Goal: Task Accomplishment & Management: Manage account settings

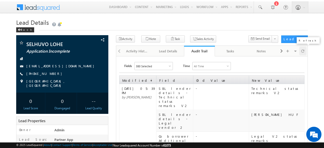
click at [305, 52] on div at bounding box center [303, 51] width 8 height 9
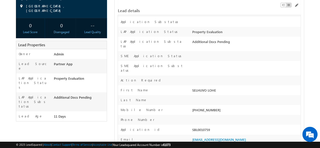
scroll to position [101, 0]
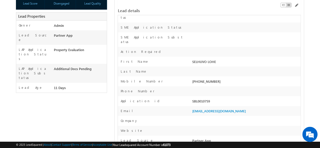
click at [204, 99] on div "SBL0010759" at bounding box center [246, 102] width 110 height 7
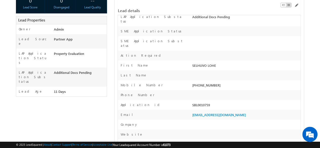
scroll to position [25, 0]
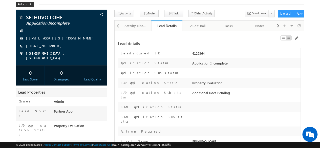
click at [174, 40] on div "Lead details" at bounding box center [209, 41] width 183 height 10
click at [174, 38] on div "Lead details" at bounding box center [209, 41] width 183 height 10
click at [174, 73] on div "Application Substatus" at bounding box center [154, 74] width 73 height 7
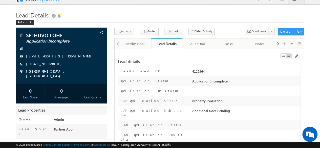
scroll to position [0, 0]
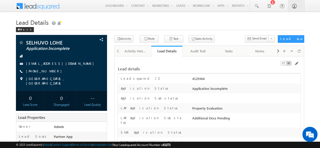
click at [167, 64] on div "Lead details" at bounding box center [209, 66] width 183 height 10
click at [174, 62] on div "Lead details" at bounding box center [209, 66] width 183 height 10
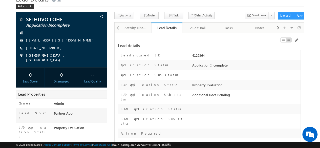
scroll to position [24, 0]
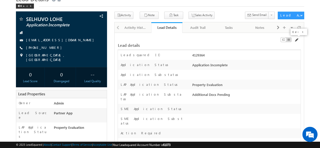
click at [298, 39] on span at bounding box center [296, 40] width 4 height 4
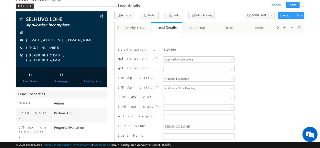
scroll to position [2240, 0]
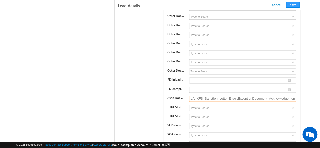
click at [237, 96] on input "LA_KFS_Sanction_Letter Error :ExceptionDocument_Acknowledgement_Letter Error :E…" at bounding box center [242, 99] width 107 height 6
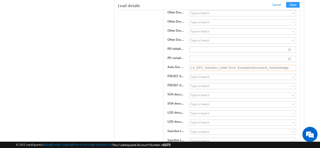
scroll to position [0, 0]
type input "L"
type input "Test"
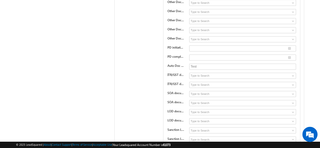
scroll to position [4343, 0]
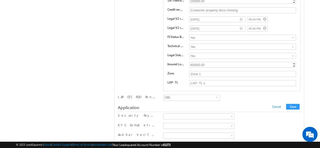
click at [166, 127] on input "PD" at bounding box center [166, 128] width 3 height 3
checkbox input "true"
click at [167, 111] on input "KYCs" at bounding box center [166, 112] width 3 height 3
checkbox input "true"
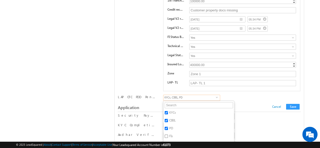
click at [242, 95] on div "LAP OTC PDD Pending KYCs CIBIL PD FIs BSV Tech Report Legal & OV LA/KFS/SL DPN …" at bounding box center [209, 99] width 183 height 8
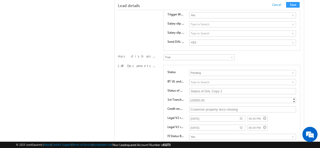
click at [192, 97] on div "100000.00" at bounding box center [243, 100] width 108 height 6
type input "20000"
click at [143, 74] on div "LAP Documents List 9 Status Pending Approved Pending BT UL and AFDVT substatus …" at bounding box center [209, 128] width 183 height 128
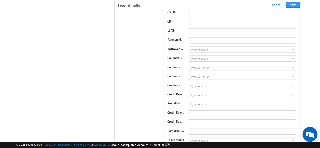
scroll to position [4254, 0]
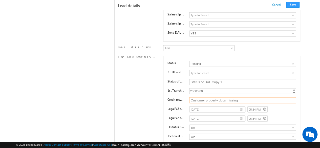
click at [243, 97] on input "Customer property docs missing" at bounding box center [242, 100] width 107 height 6
type input "Customer docs required"
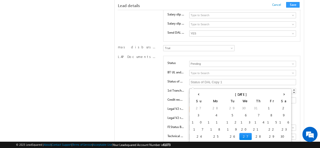
click at [241, 106] on input "[DATE]" at bounding box center [217, 109] width 56 height 6
click at [278, 135] on td "30" at bounding box center [284, 136] width 12 height 7
type input "[DATE]"
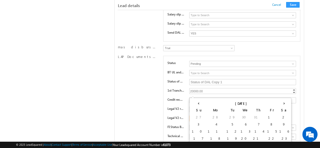
click at [242, 115] on input "[DATE]" at bounding box center [217, 118] width 56 height 6
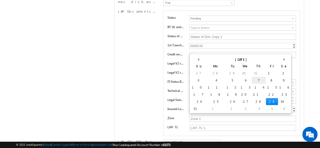
scroll to position [4302, 0]
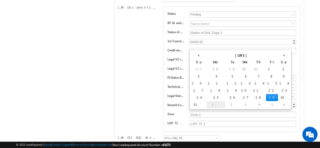
click at [206, 106] on td "1" at bounding box center [215, 104] width 19 height 7
type input "[DATE]"
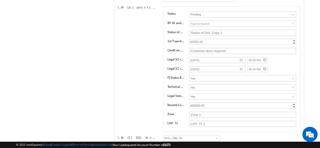
click at [280, 57] on div "[DATE] 05:34 PM" at bounding box center [242, 60] width 107 height 7
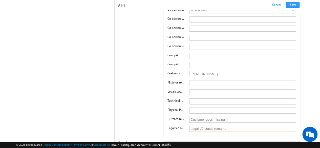
click at [233, 126] on input "Legal V2 status remarks" at bounding box center [242, 129] width 107 height 6
type input "Legal V2 status remarks new"
click at [178, 81] on div "Co borrower1 BV Proof Substats Invalid Document Does Not Belong to Customer Not…" at bounding box center [231, 1] width 137 height 271
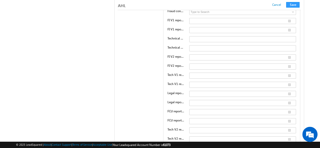
type input "Omshree sai financial & legal consultants"
click at [139, 108] on div "SBL lender details FI vendor 1 Astute PAMAC ELVEE business solutions FI vendor …" at bounding box center [209, 62] width 183 height 228
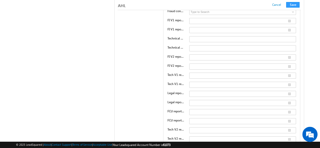
type input "Technical status remarks V2 new"
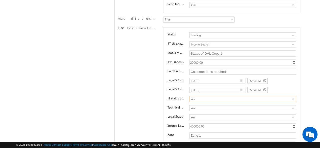
click at [215, 96] on input "Yes" at bounding box center [242, 99] width 107 height 6
click at [293, 97] on span at bounding box center [293, 99] width 4 height 4
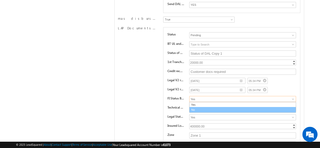
click at [208, 107] on link "No" at bounding box center [242, 110] width 107 height 6
type input "No"
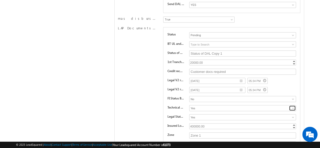
click at [291, 106] on span at bounding box center [293, 108] width 4 height 4
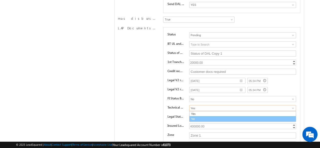
click at [197, 116] on link "No" at bounding box center [242, 119] width 107 height 6
type input "No"
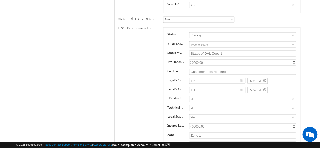
click at [136, 92] on div "LAP Documents List 9 Status Pending Approved Pending BT UL and AFDVT substatus …" at bounding box center [209, 90] width 183 height 128
click at [216, 114] on input "Yes" at bounding box center [242, 117] width 107 height 6
click at [292, 115] on span at bounding box center [293, 117] width 4 height 4
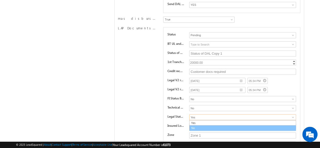
click at [203, 125] on link "No" at bounding box center [242, 128] width 107 height 6
type input "No"
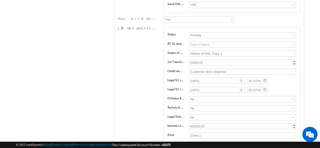
click at [141, 88] on div "LAP Documents List 9 Status Pending Approved Pending BT UL and AFDVT substatus …" at bounding box center [209, 90] width 183 height 128
click at [209, 123] on div "400000.00" at bounding box center [243, 126] width 108 height 6
type input "600000"
click at [133, 97] on div "LAP Documents List 9 Status Pending Approved Pending BT UL and AFDVT substatus …" at bounding box center [209, 90] width 183 height 128
click at [209, 132] on input "Zone 1" at bounding box center [242, 135] width 107 height 6
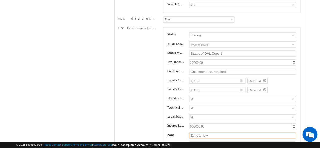
type input "Zone 1 new"
click at [136, 95] on div "LAP Documents List 9 Status Pending Approved Pending BT UL and AFDVT substatus …" at bounding box center [209, 90] width 183 height 128
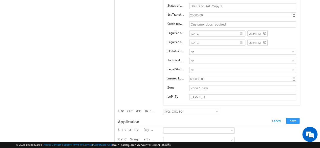
scroll to position [4333, 0]
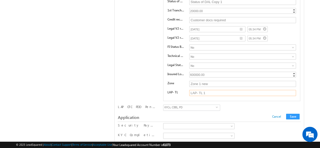
click at [214, 90] on input "LAP- TL 1" at bounding box center [242, 93] width 107 height 6
type input "LAP- TL 1 new"
click at [139, 66] on div "LAP Documents List 9 Status Pending Approved Pending BT UL and AFDVT substatus …" at bounding box center [209, 38] width 183 height 128
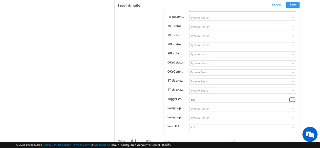
click at [292, 98] on span at bounding box center [293, 100] width 4 height 4
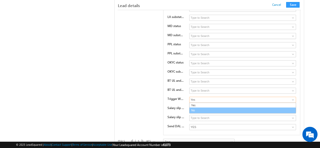
click at [200, 108] on link "No" at bounding box center [242, 111] width 107 height 6
type input "No"
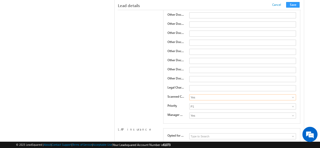
click at [244, 94] on input "Yes" at bounding box center [242, 97] width 107 height 6
click at [292, 95] on span at bounding box center [293, 97] width 4 height 4
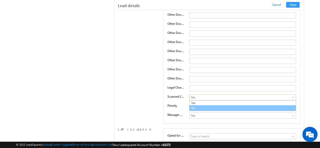
click at [204, 105] on link "No" at bounding box center [242, 108] width 107 height 6
type input "No"
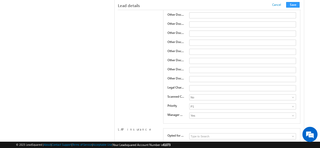
click at [291, 105] on span at bounding box center [293, 107] width 4 height 4
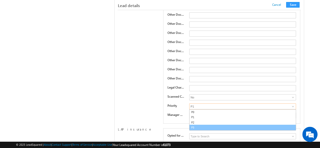
click at [203, 125] on link "P3" at bounding box center [242, 128] width 107 height 6
type input "P3"
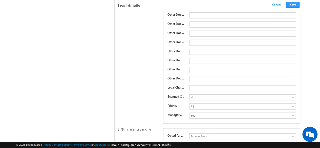
click at [281, 113] on input "Yes" at bounding box center [242, 116] width 107 height 6
click at [294, 114] on span at bounding box center [293, 116] width 4 height 4
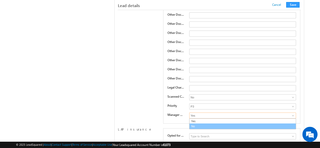
click at [199, 123] on link "No" at bounding box center [242, 126] width 107 height 6
type input "No"
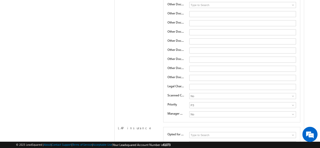
scroll to position [4502, 0]
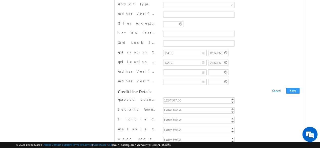
click at [186, 97] on div "1234567.00" at bounding box center [199, 100] width 72 height 6
type input "1000000"
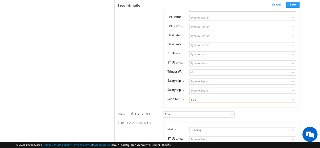
click at [245, 97] on input "YES" at bounding box center [242, 100] width 107 height 6
click at [291, 98] on span at bounding box center [293, 100] width 4 height 4
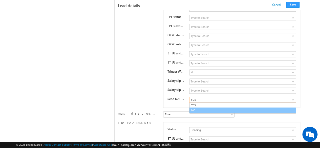
click at [204, 108] on link "NO" at bounding box center [242, 111] width 107 height 6
type input "NO"
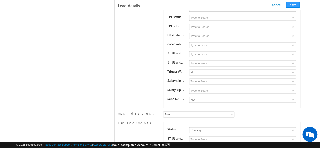
click at [233, 145] on input "Status of DAL Copy 1" at bounding box center [242, 148] width 107 height 6
type input "Status of DAL Copy 1 new"
click at [290, 4] on button "Save" at bounding box center [292, 5] width 13 height 6
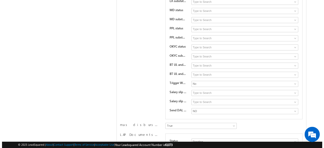
scroll to position [0, 0]
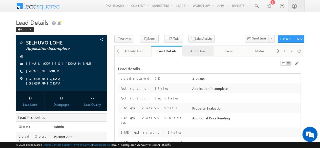
click at [199, 50] on div "Audit Trail" at bounding box center [197, 51] width 23 height 6
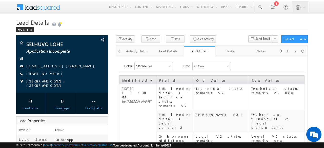
click at [211, 22] on h1 "Lead Details" at bounding box center [162, 22] width 292 height 9
click at [170, 21] on h1 "Lead Details" at bounding box center [162, 22] width 292 height 9
click at [142, 23] on h1 "Lead Details" at bounding box center [162, 22] width 292 height 9
click at [175, 49] on div "Lead Details" at bounding box center [168, 51] width 23 height 6
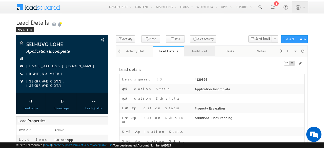
click at [196, 53] on div "Audit Trail" at bounding box center [199, 51] width 23 height 6
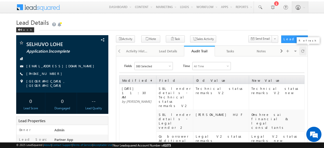
click at [302, 50] on span at bounding box center [302, 51] width 3 height 9
click at [169, 53] on div "Lead Details" at bounding box center [168, 51] width 23 height 6
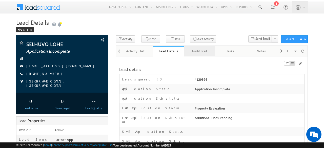
click at [195, 47] on link "Audit Trail" at bounding box center [199, 51] width 31 height 11
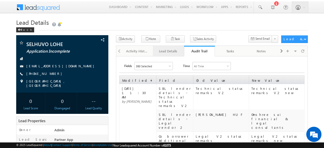
click at [170, 49] on div "Lead Details" at bounding box center [168, 51] width 23 height 6
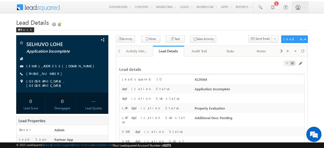
click at [233, 38] on div "Activity Note Task Meeting Follow-Up Phone Call Sales Activity" at bounding box center [197, 39] width 163 height 9
click at [301, 51] on div at bounding box center [303, 51] width 8 height 9
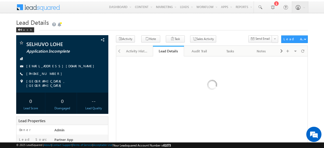
click at [211, 23] on h1 "Lead Details" at bounding box center [162, 22] width 292 height 9
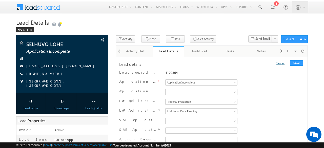
click at [282, 61] on link "Cancel" at bounding box center [280, 63] width 9 height 4
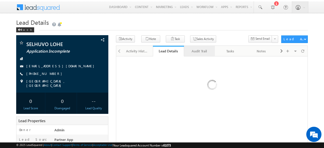
click at [198, 52] on div "Audit Trail" at bounding box center [199, 51] width 23 height 6
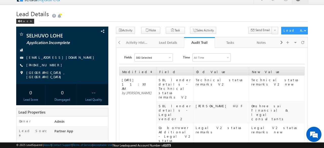
scroll to position [8, 0]
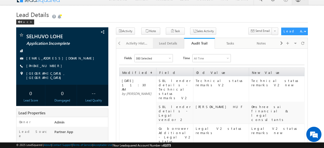
click at [164, 39] on link "Lead Details" at bounding box center [168, 43] width 31 height 11
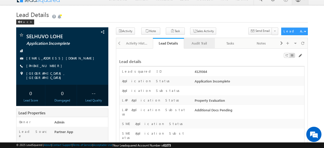
click at [197, 48] on link "Audit Trail" at bounding box center [199, 43] width 31 height 11
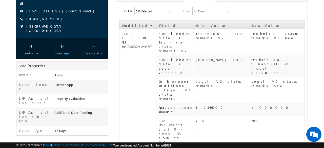
scroll to position [54, 0]
